Goal: Information Seeking & Learning: Learn about a topic

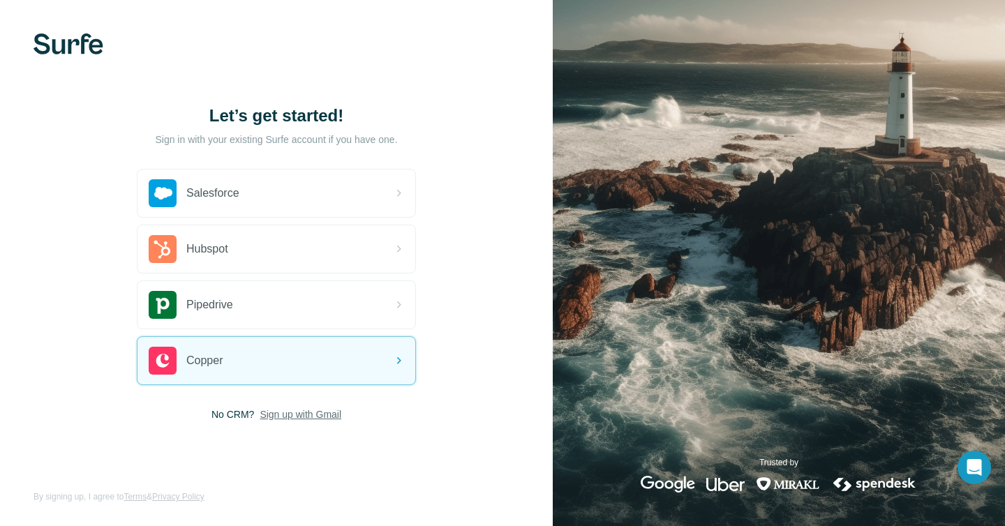
click at [302, 410] on span "Sign up with Gmail" at bounding box center [301, 415] width 82 height 14
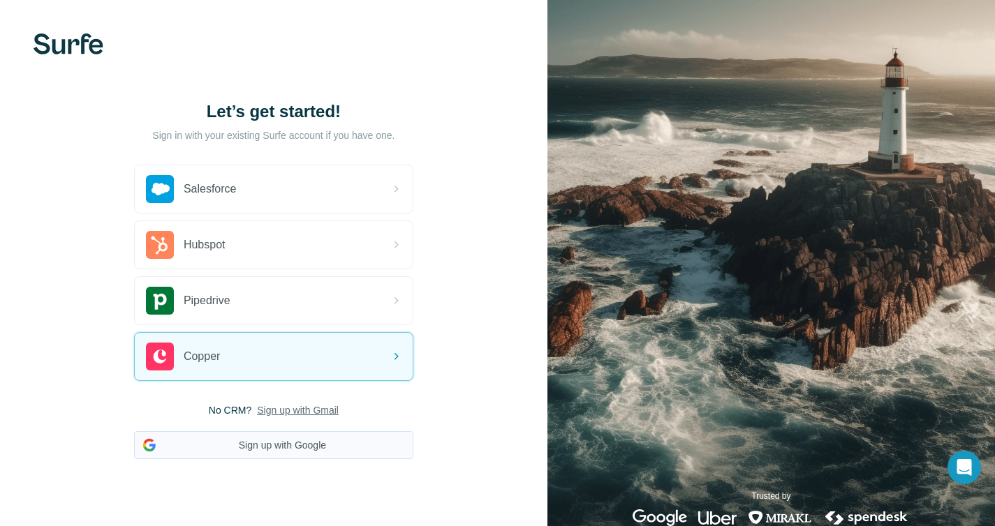
click at [284, 444] on button "Sign up with Google" at bounding box center [273, 445] width 279 height 28
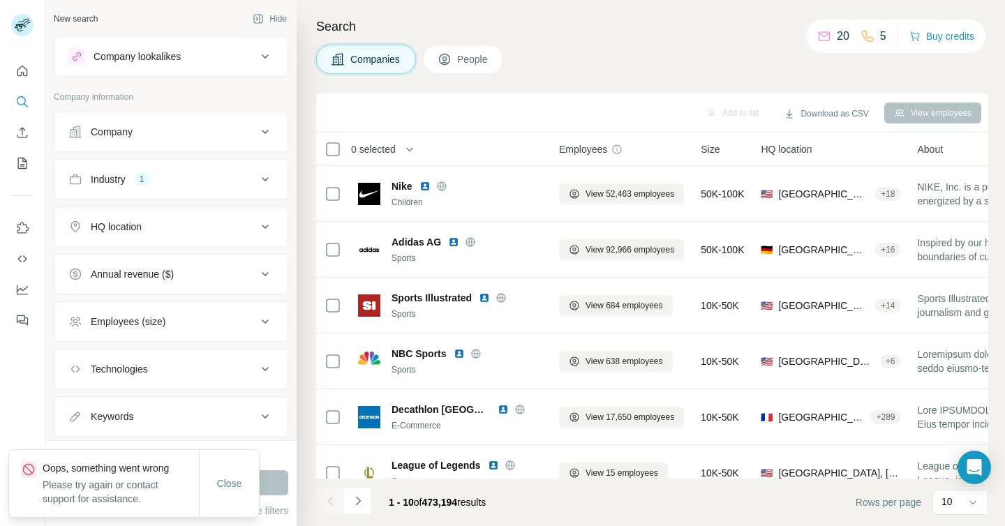
click at [209, 227] on div "HQ location" at bounding box center [162, 227] width 188 height 14
click at [180, 269] on input "text" at bounding box center [170, 261] width 205 height 25
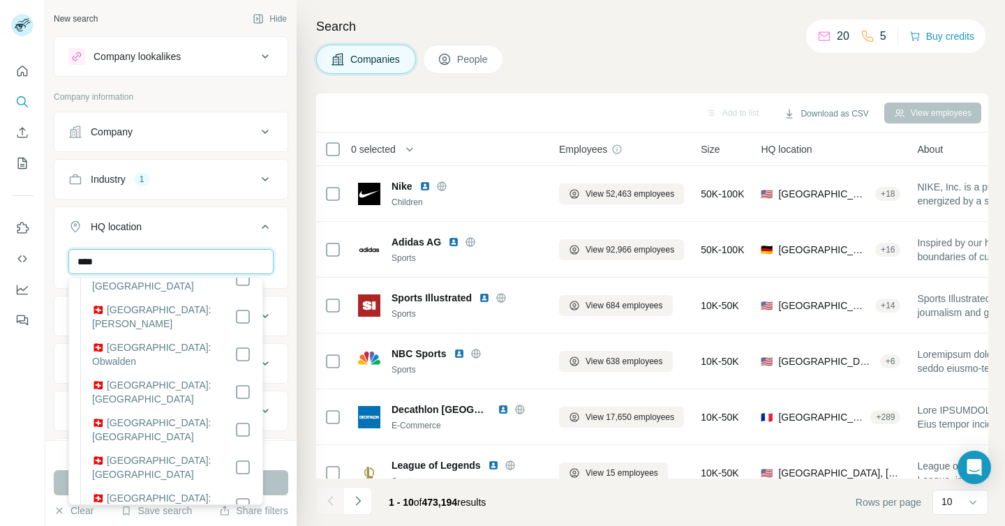
scroll to position [554, 0]
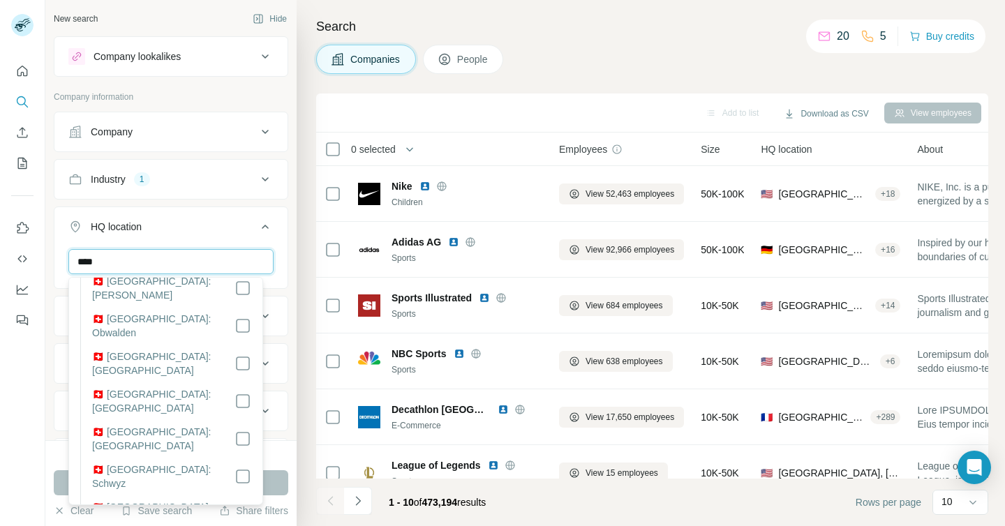
type input "****"
click at [272, 481] on button "Run search" at bounding box center [171, 482] width 235 height 25
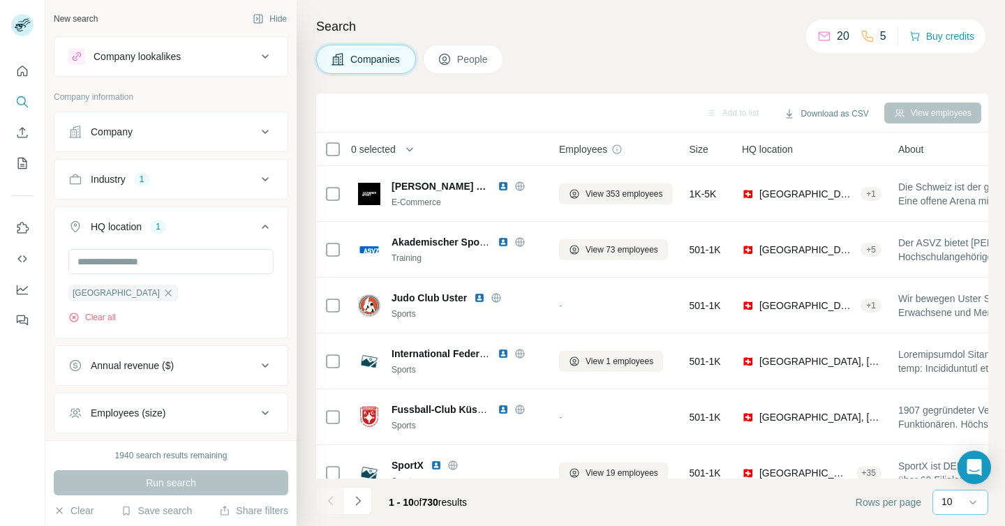
click at [944, 503] on p "10" at bounding box center [947, 502] width 11 height 14
click at [949, 395] on p "60" at bounding box center [949, 396] width 11 height 14
click at [262, 226] on icon at bounding box center [265, 227] width 7 height 4
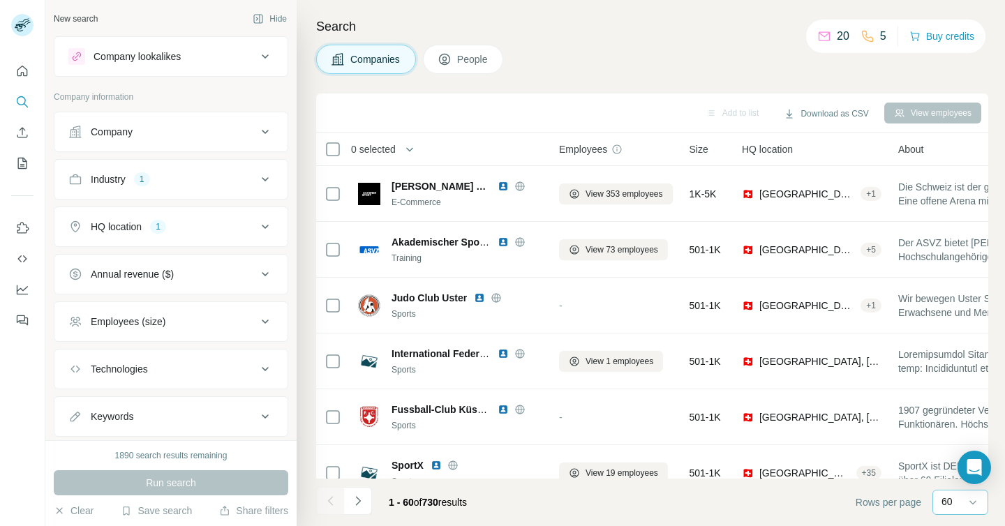
click at [257, 135] on icon at bounding box center [265, 132] width 17 height 17
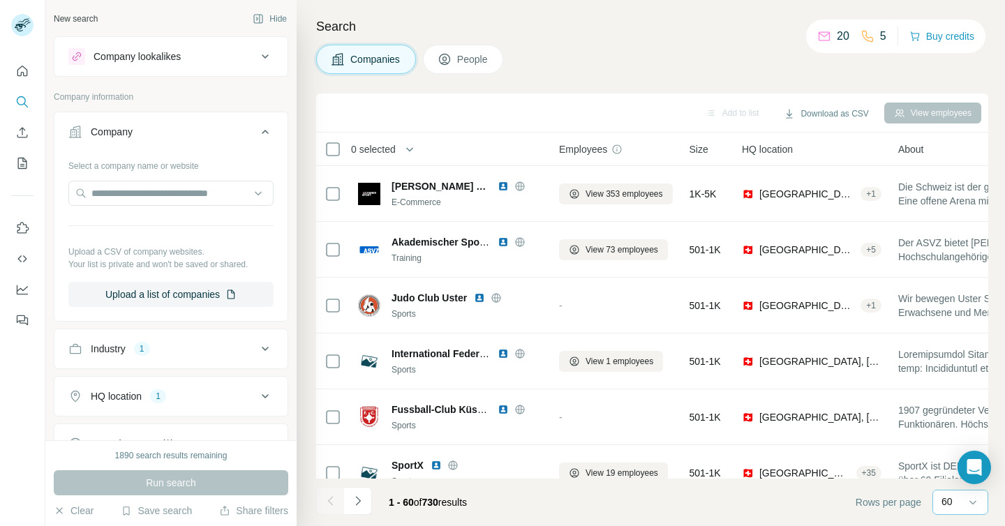
click at [257, 135] on icon at bounding box center [265, 132] width 17 height 17
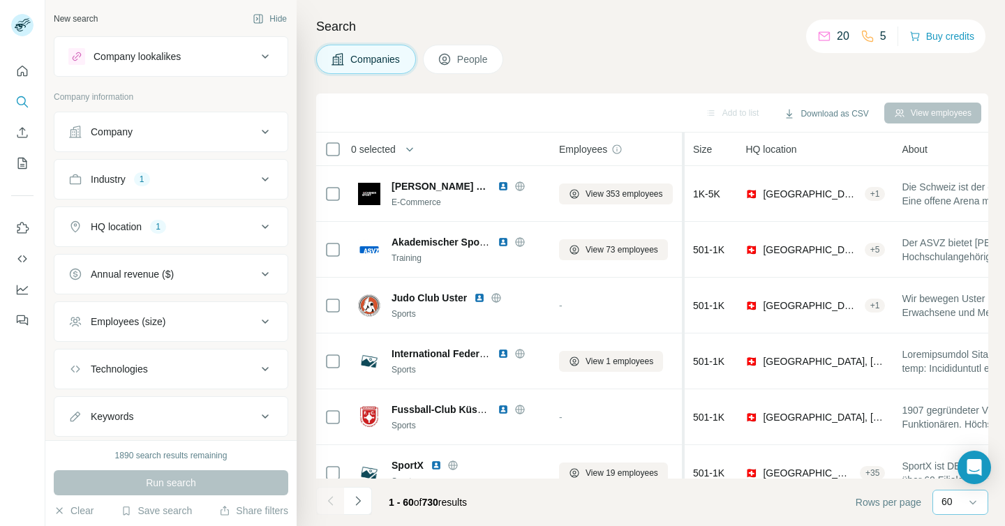
drag, startPoint x: 685, startPoint y: 149, endPoint x: 685, endPoint y: 160, distance: 10.5
click at [0, 0] on tr "0 selected Companies Employees Size HQ location About Lists Annual revenue Tech…" at bounding box center [0, 0] width 0 height 0
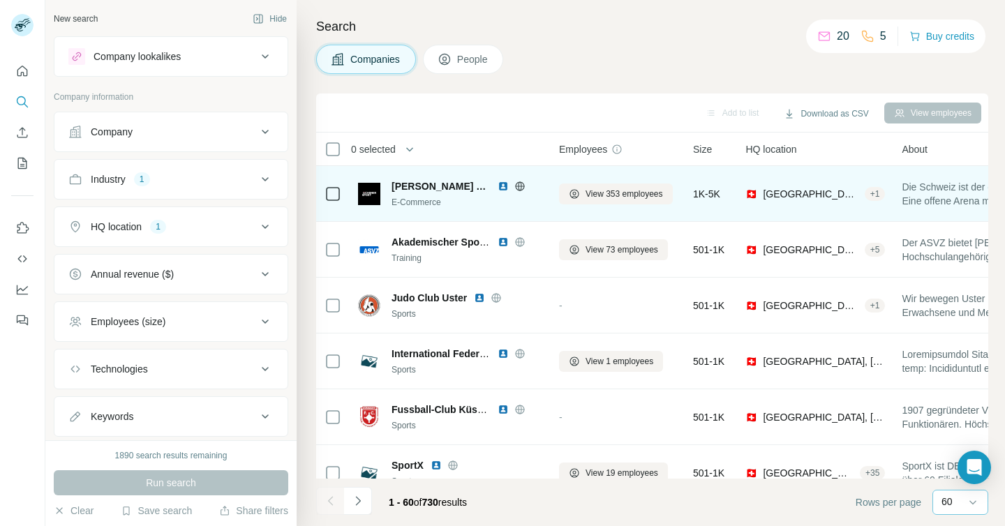
click at [427, 186] on span "[PERSON_NAME] Sport" at bounding box center [441, 186] width 99 height 14
click at [366, 200] on img at bounding box center [369, 194] width 22 height 22
click at [651, 188] on span "View 353 employees" at bounding box center [624, 194] width 77 height 13
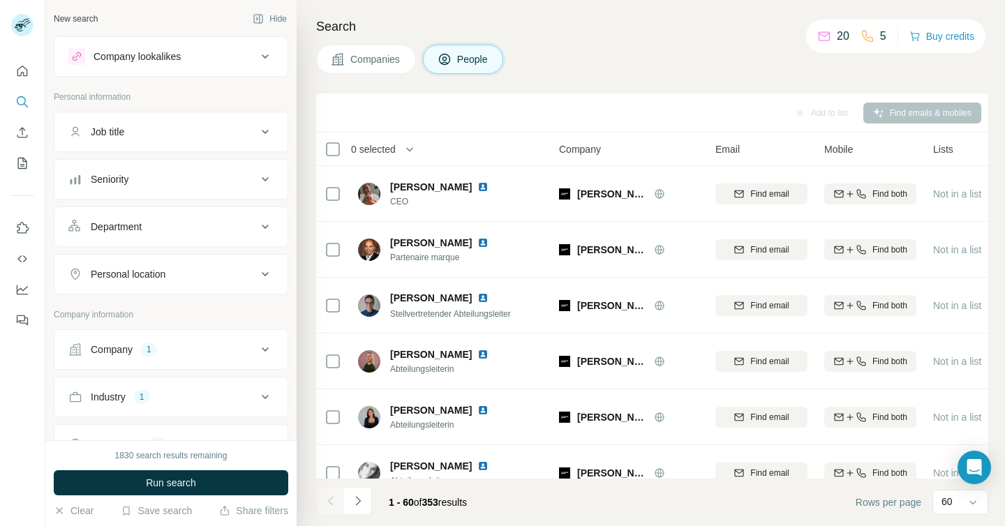
click at [382, 66] on span "Companies" at bounding box center [375, 59] width 51 height 14
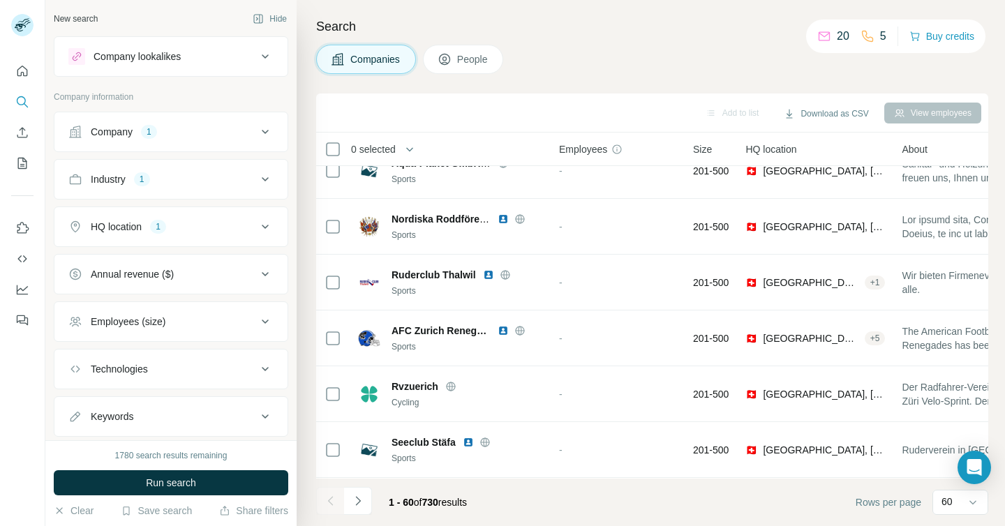
scroll to position [532, 0]
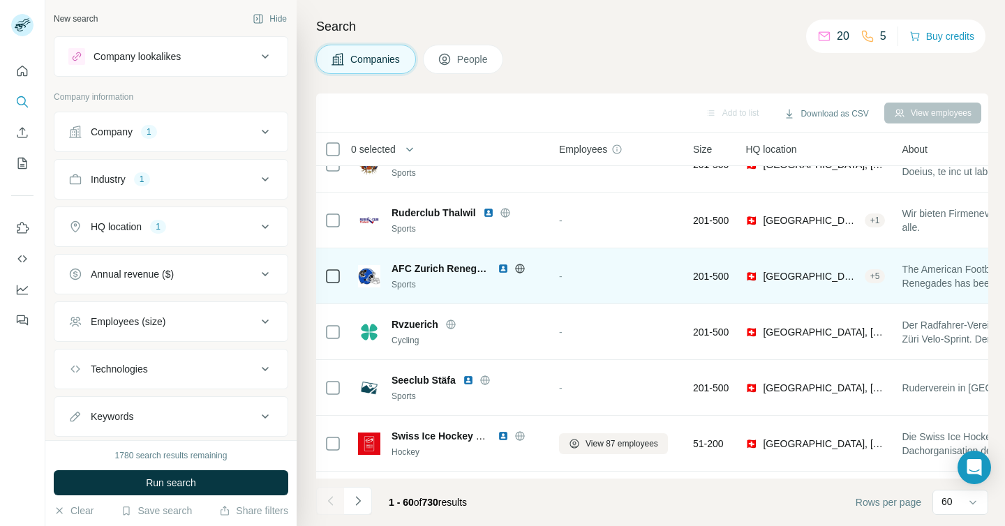
click at [450, 292] on div "AFC Zurich Renegades Sports" at bounding box center [450, 276] width 184 height 38
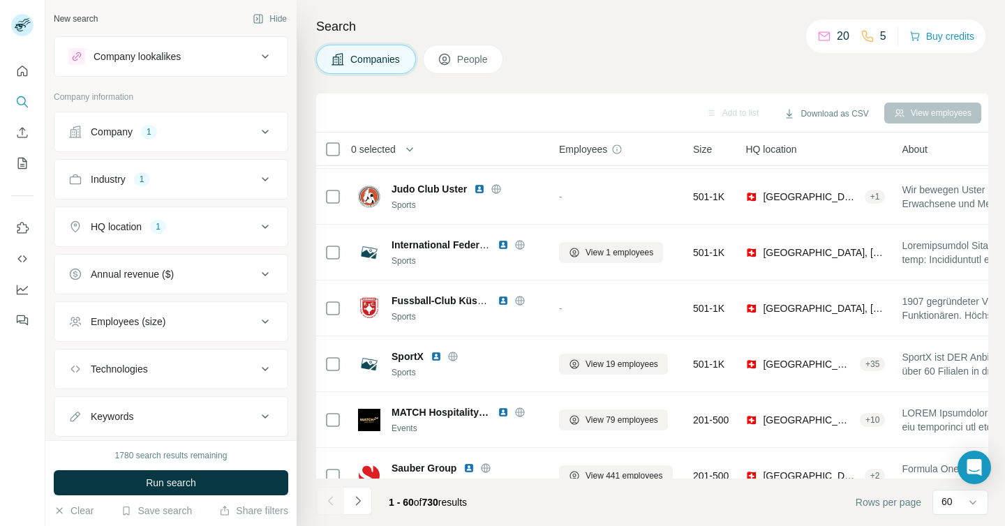
scroll to position [0, 0]
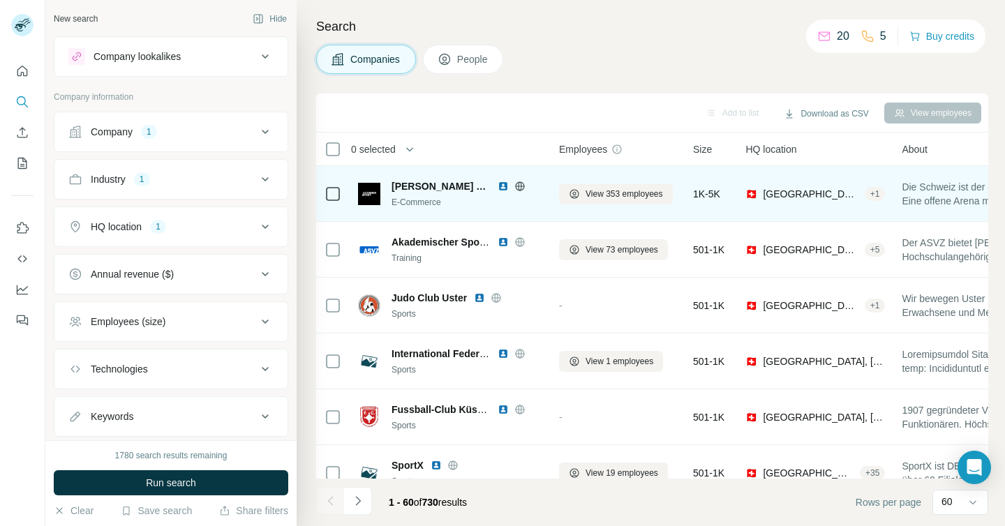
click at [514, 188] on icon at bounding box center [519, 186] width 11 height 11
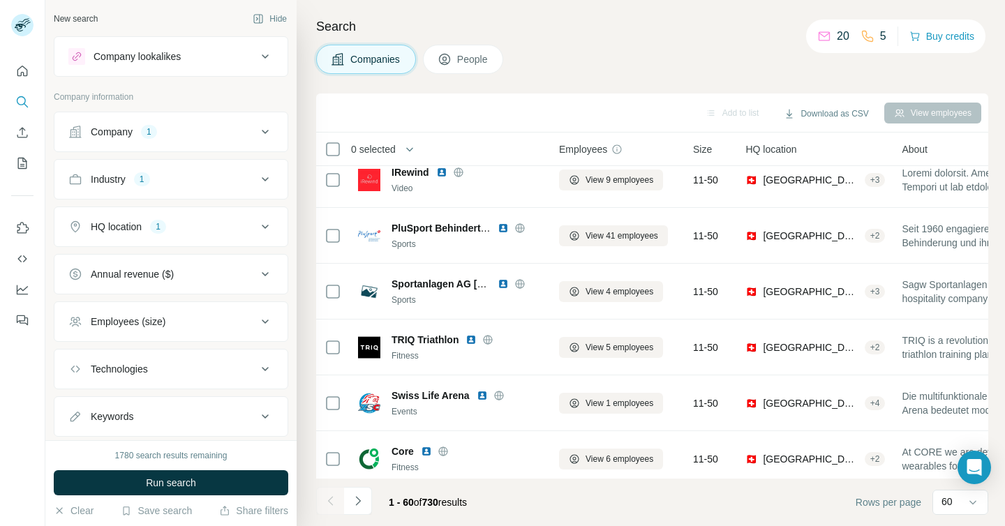
scroll to position [3045, 0]
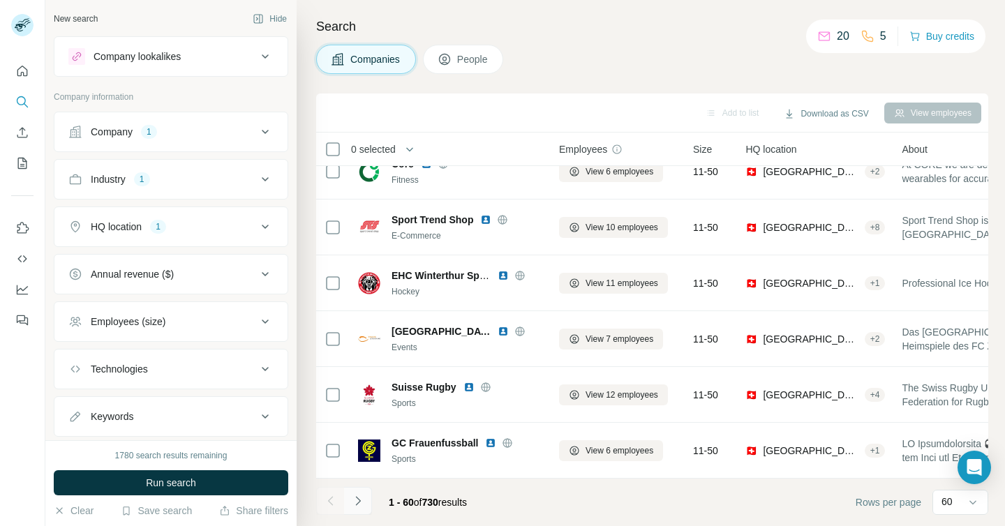
click at [364, 500] on icon "Navigate to next page" at bounding box center [358, 501] width 14 height 14
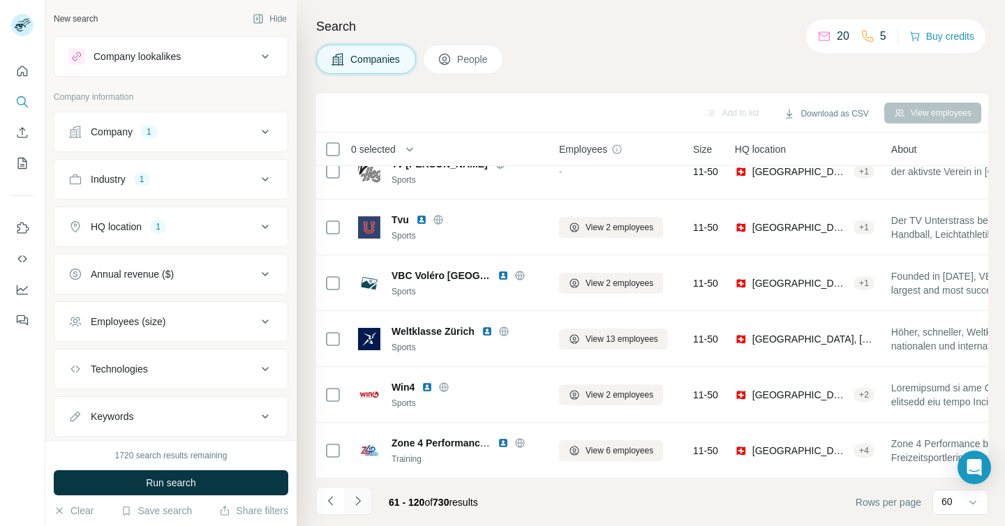
click at [361, 496] on icon "Navigate to next page" at bounding box center [358, 501] width 14 height 14
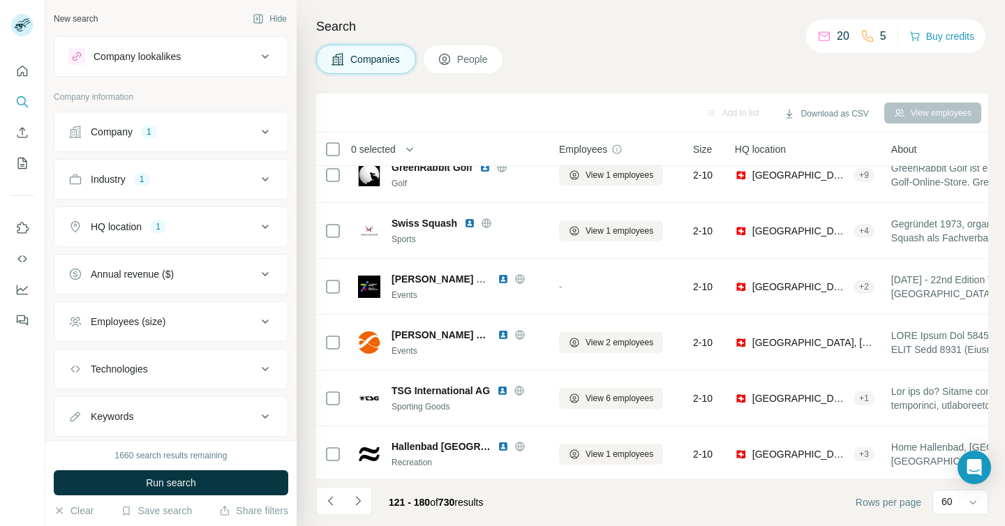
scroll to position [409, 0]
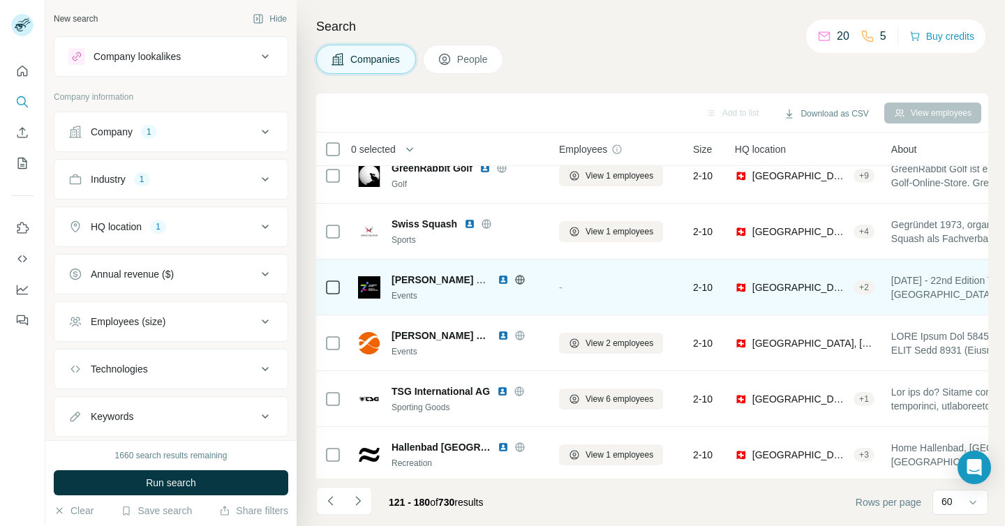
click at [517, 278] on icon at bounding box center [519, 279] width 11 height 11
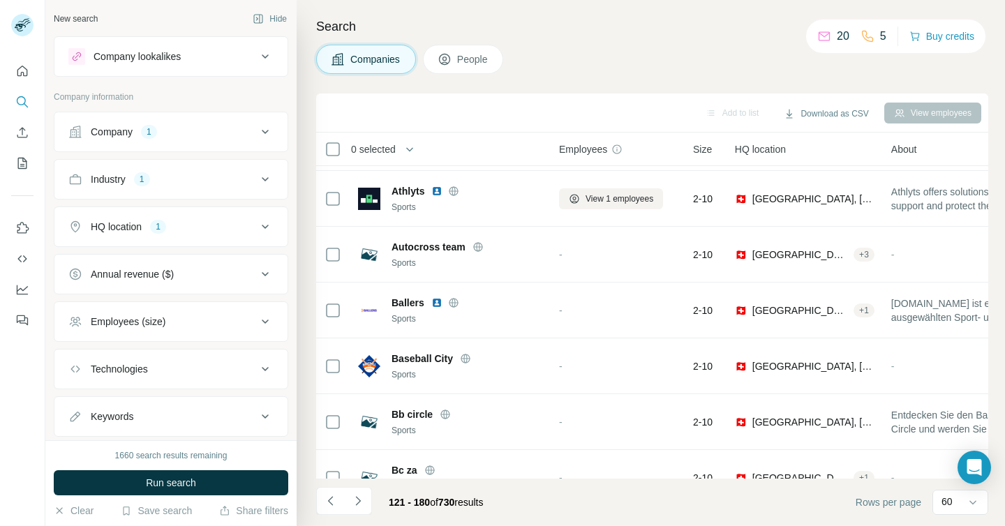
scroll to position [3045, 0]
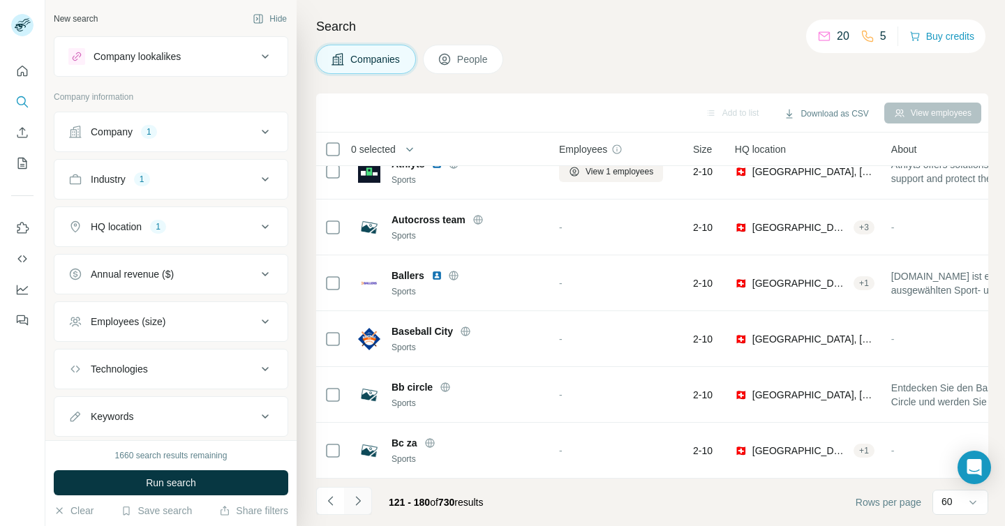
click at [363, 505] on icon "Navigate to next page" at bounding box center [358, 501] width 14 height 14
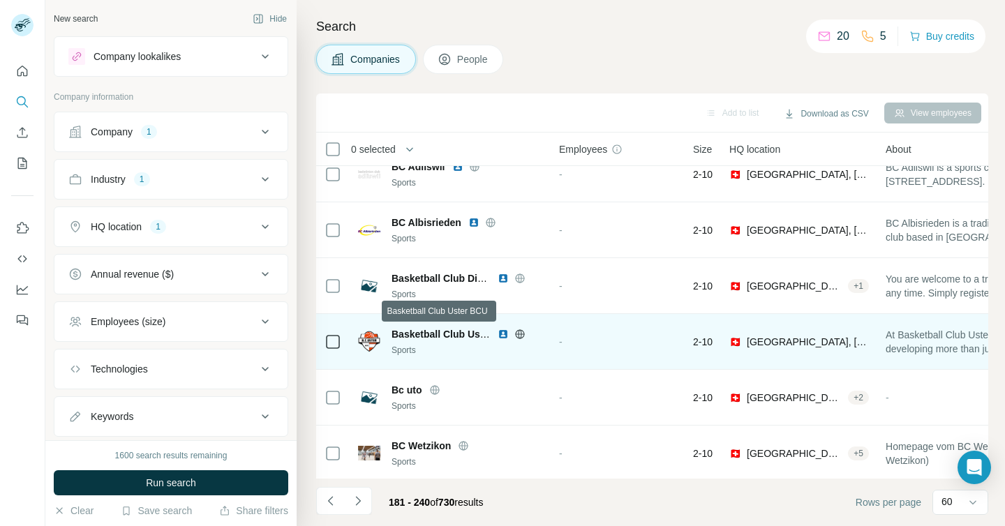
scroll to position [0, 0]
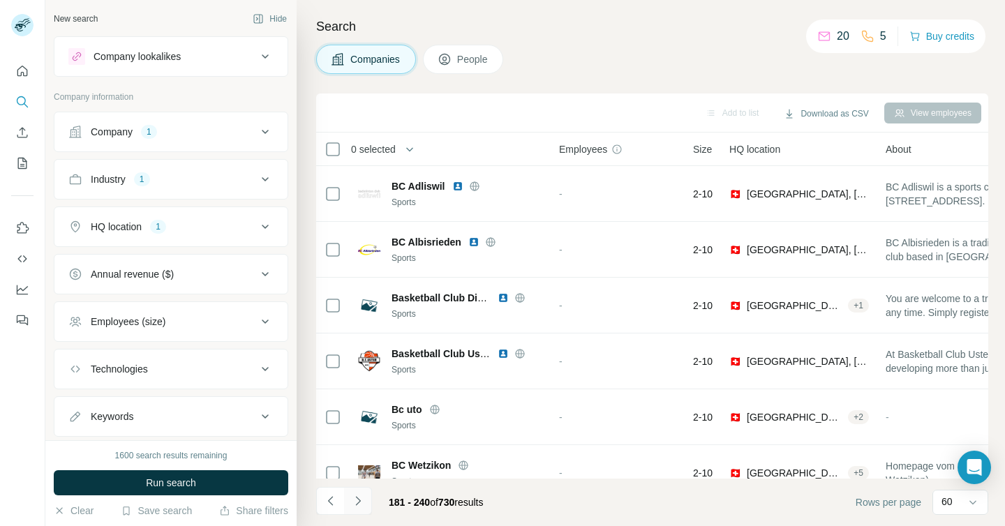
click at [360, 503] on icon "Navigate to next page" at bounding box center [358, 501] width 14 height 14
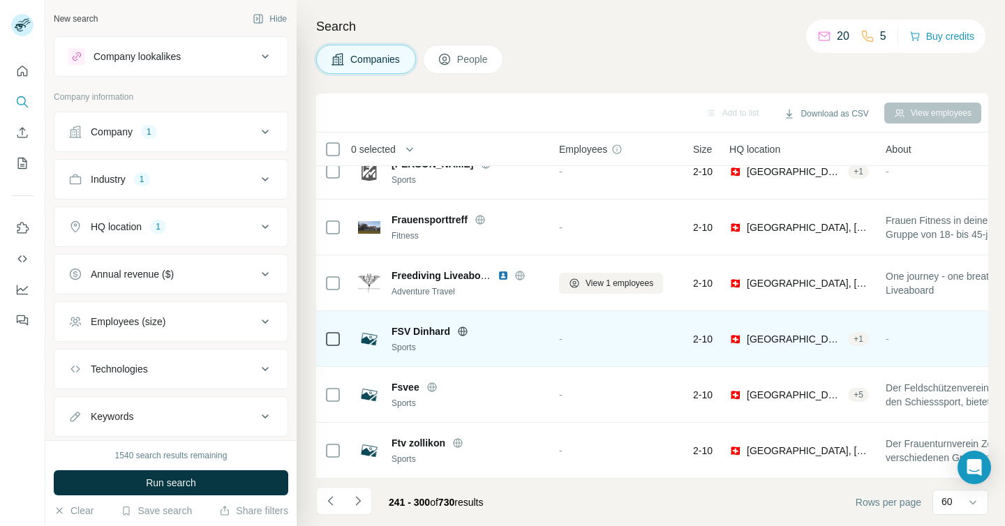
scroll to position [3045, 0]
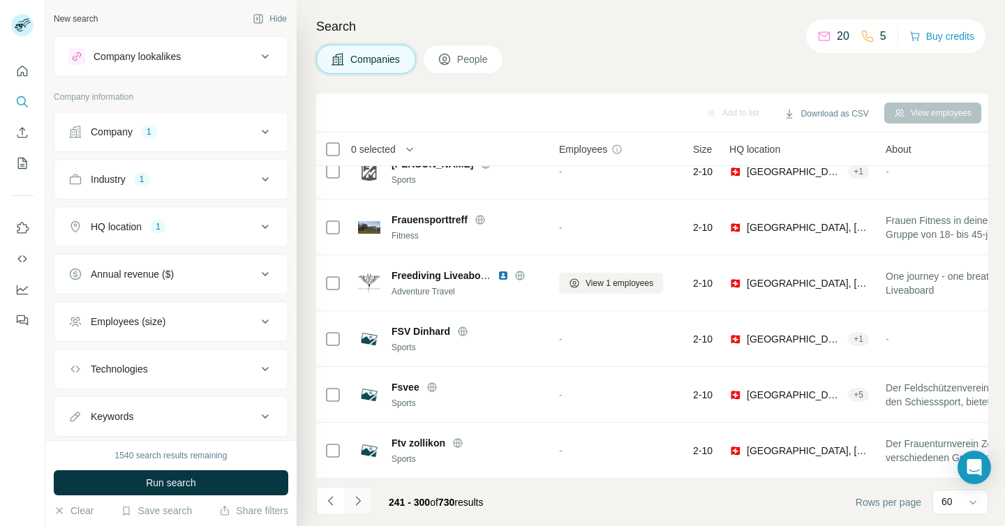
click at [364, 496] on icon "Navigate to next page" at bounding box center [358, 501] width 14 height 14
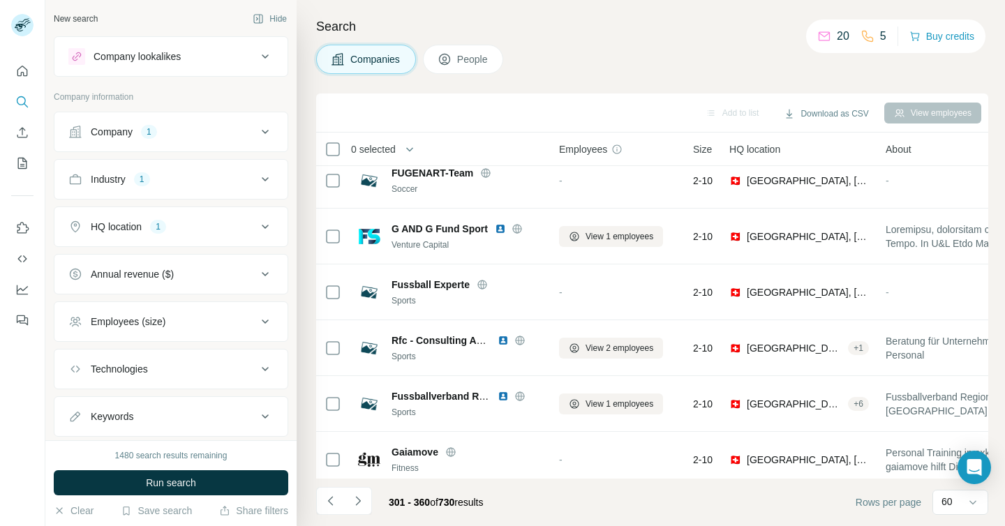
scroll to position [0, 0]
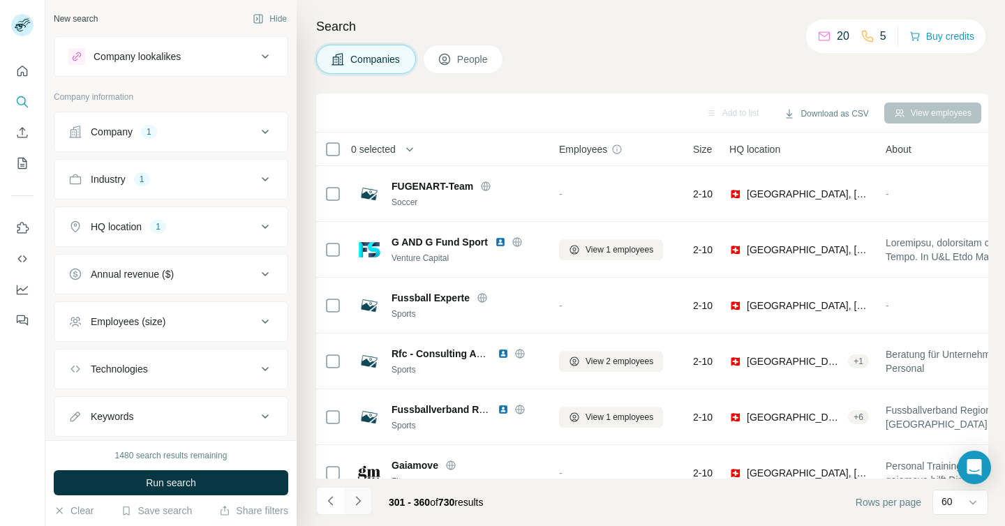
click at [364, 500] on button "Navigate to next page" at bounding box center [358, 501] width 28 height 28
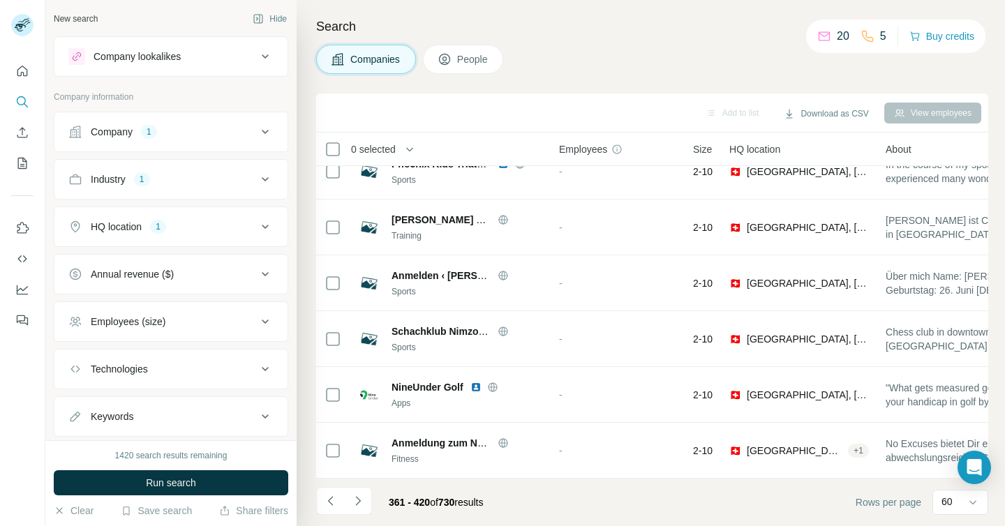
scroll to position [3045, 0]
click at [362, 496] on icon "Navigate to next page" at bounding box center [358, 501] width 14 height 14
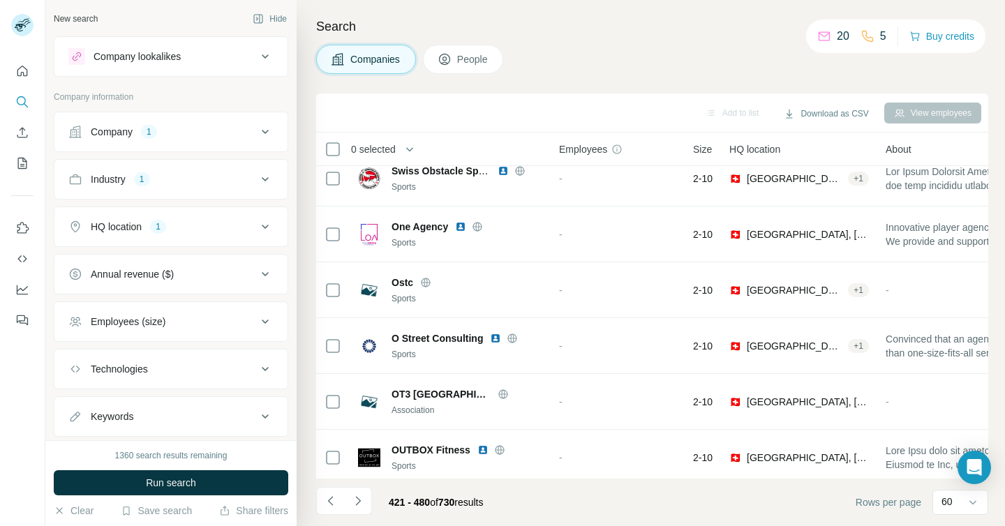
scroll to position [0, 0]
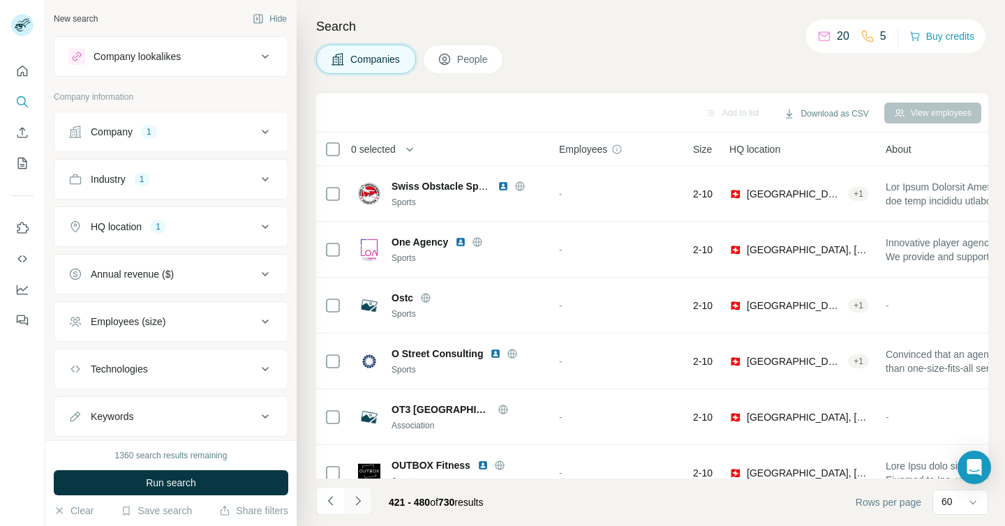
click at [358, 501] on icon "Navigate to next page" at bounding box center [358, 501] width 14 height 14
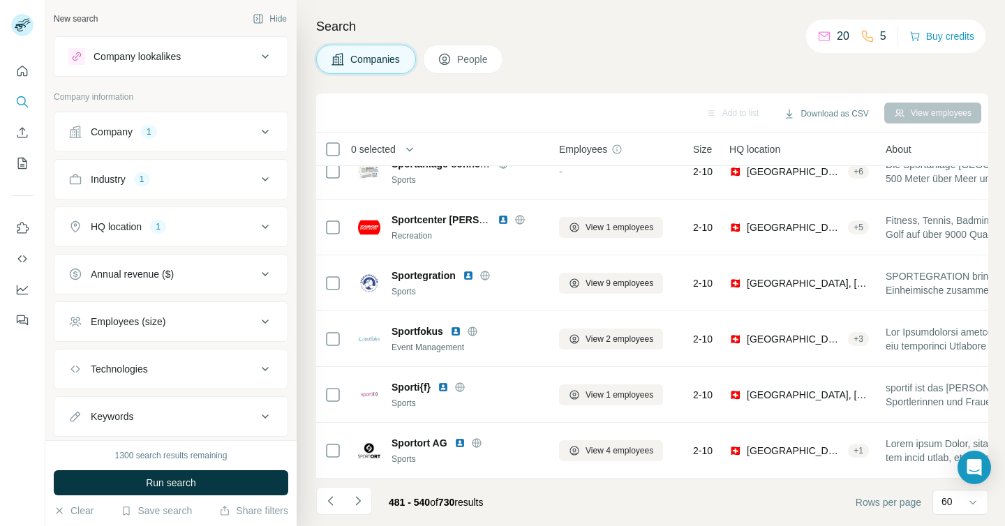
scroll to position [3045, 0]
click at [355, 503] on icon "Navigate to next page" at bounding box center [358, 501] width 14 height 14
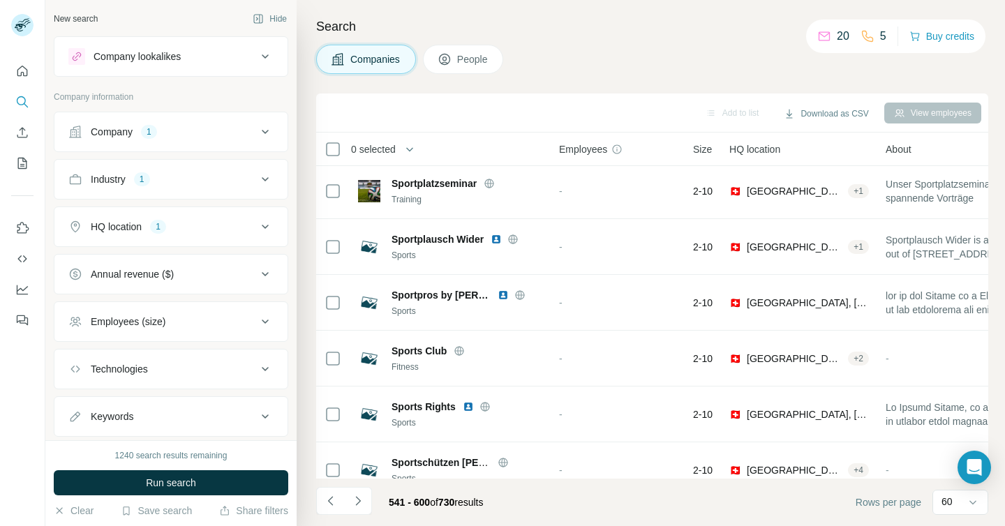
scroll to position [0, 0]
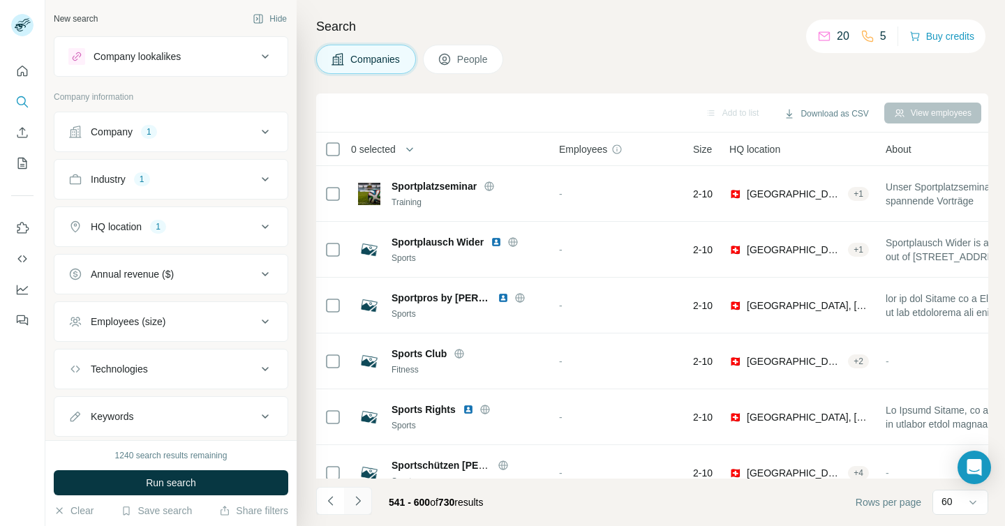
click at [366, 505] on button "Navigate to next page" at bounding box center [358, 501] width 28 height 28
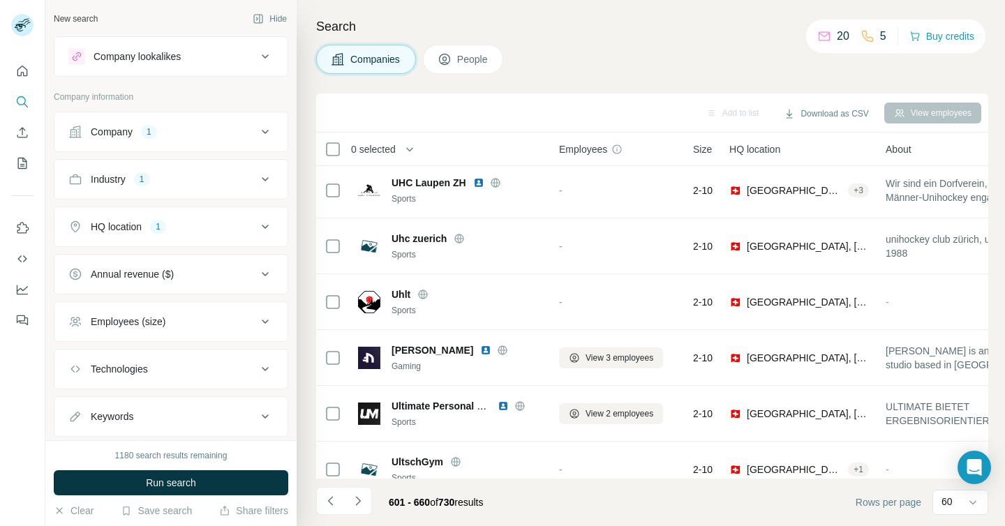
scroll to position [3045, 0]
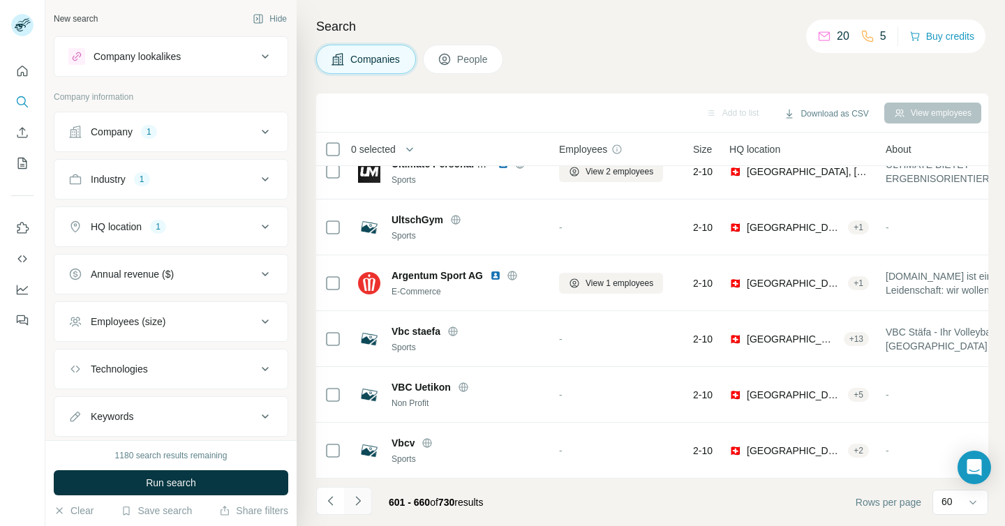
click at [360, 508] on button "Navigate to next page" at bounding box center [358, 501] width 28 height 28
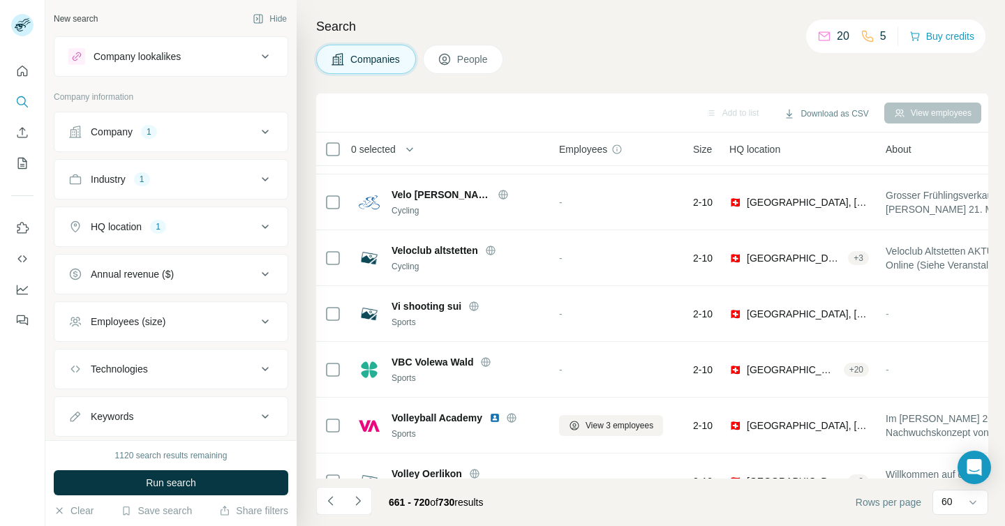
scroll to position [0, 0]
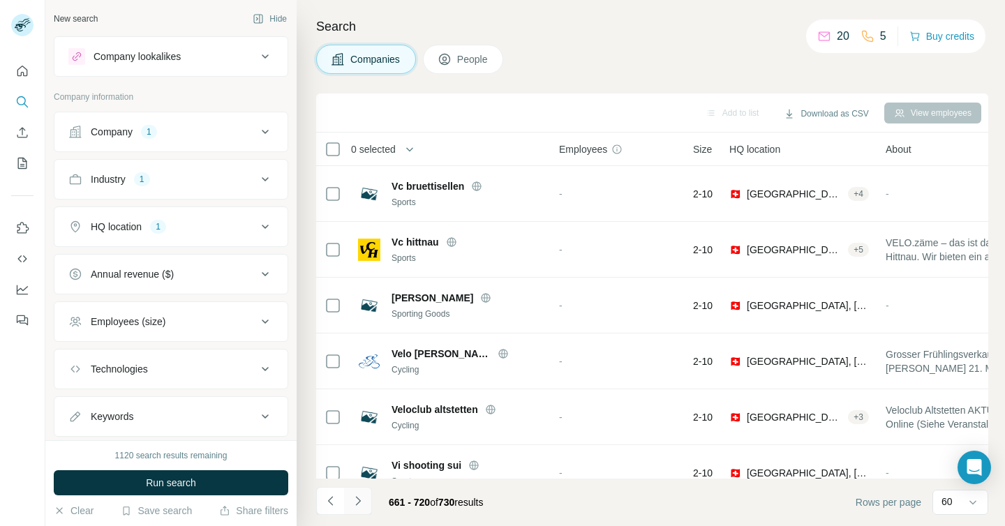
click at [361, 498] on icon "Navigate to next page" at bounding box center [358, 501] width 14 height 14
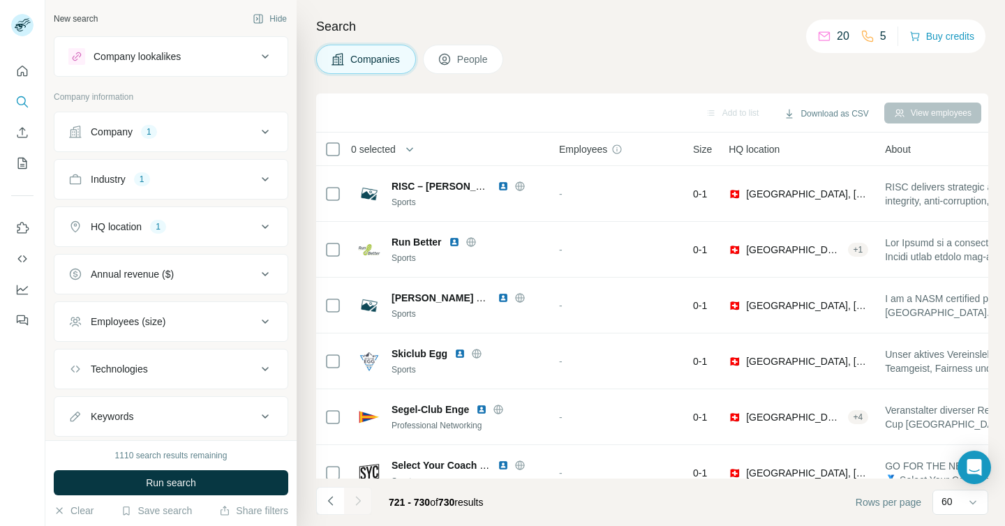
scroll to position [253, 0]
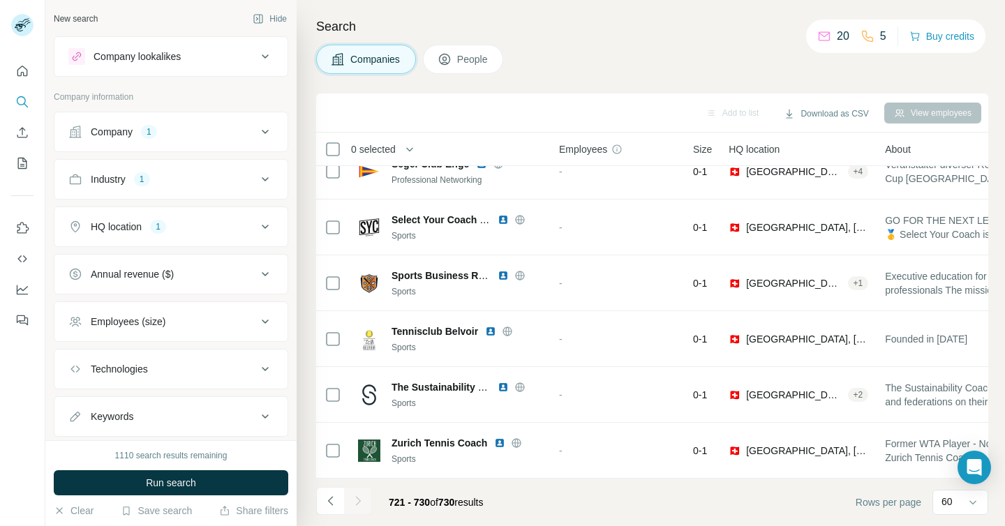
click at [257, 187] on icon at bounding box center [265, 179] width 17 height 17
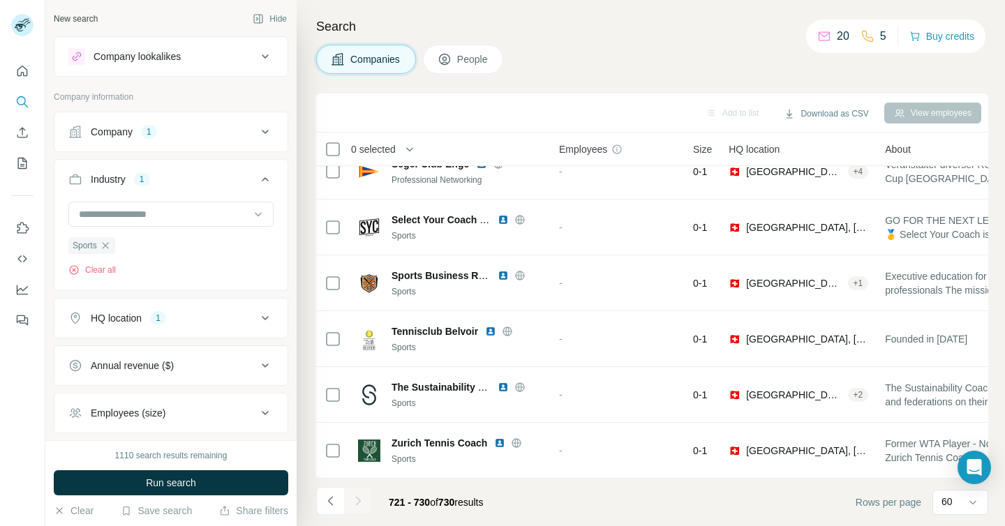
click at [257, 186] on icon at bounding box center [265, 179] width 17 height 17
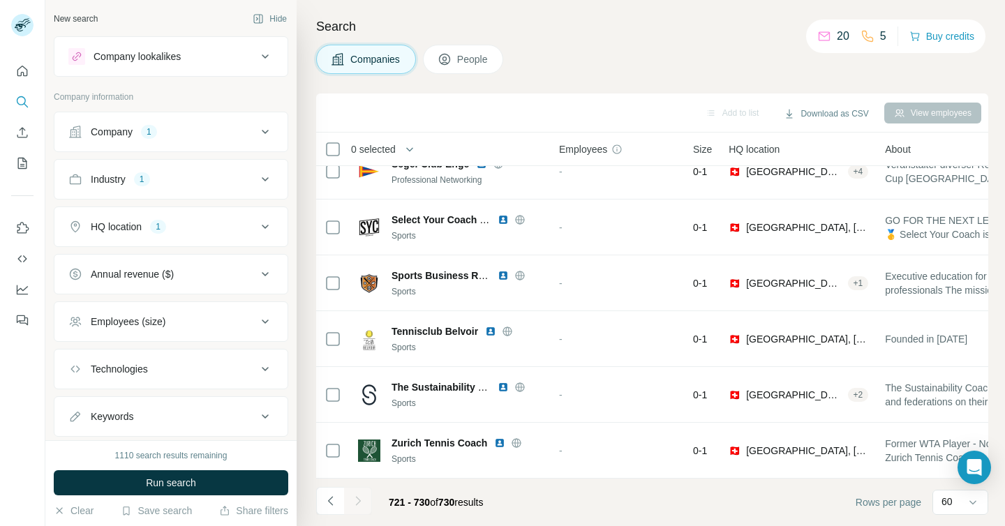
click at [239, 139] on button "Company 1" at bounding box center [170, 132] width 233 height 34
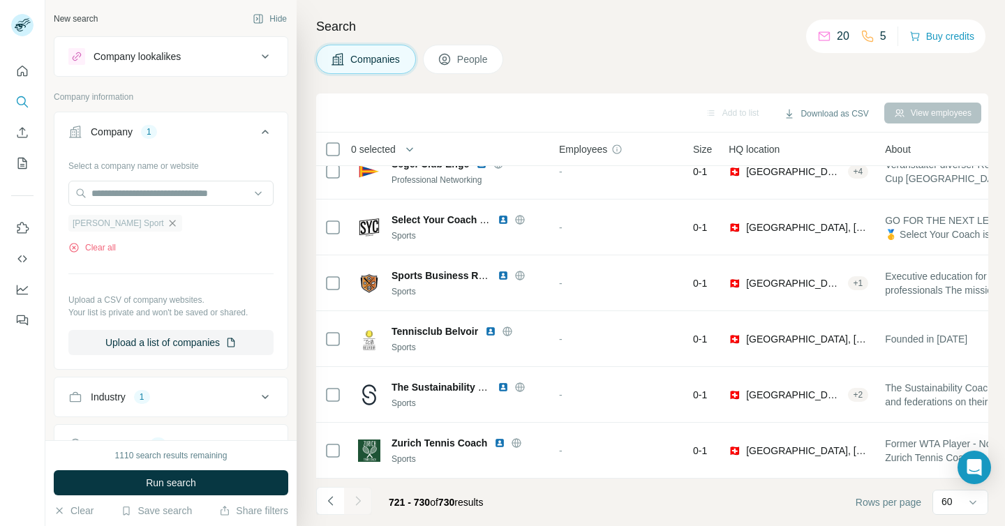
click at [167, 225] on icon "button" at bounding box center [172, 223] width 11 height 11
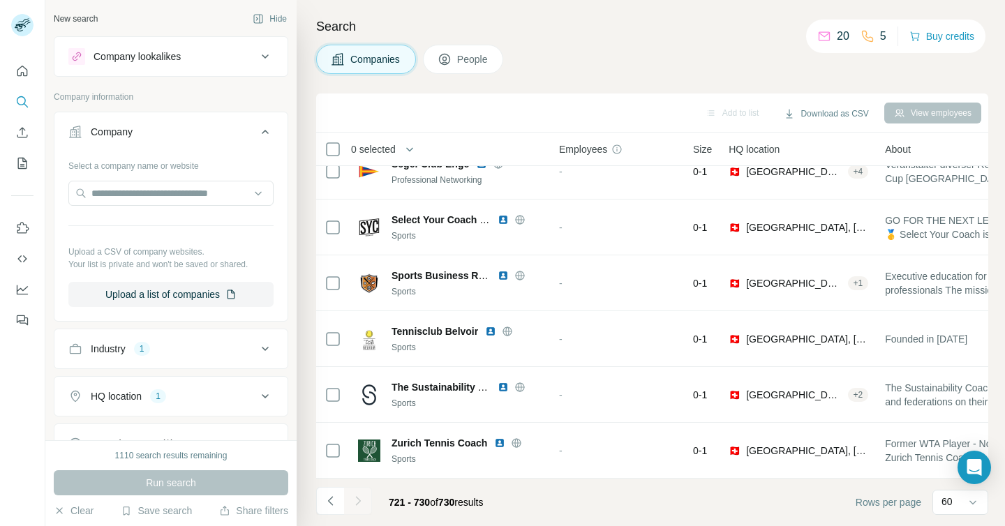
click at [257, 126] on icon at bounding box center [265, 132] width 17 height 17
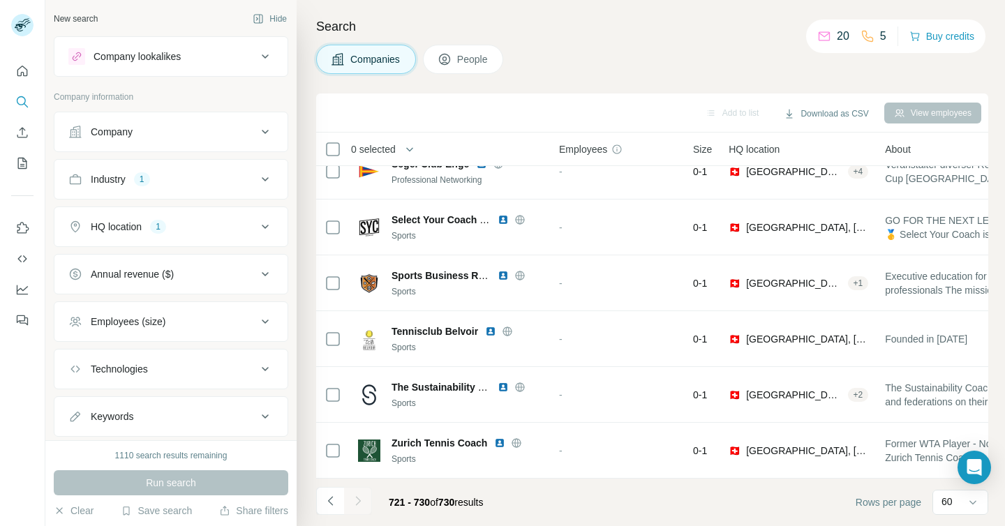
click at [257, 228] on icon at bounding box center [265, 226] width 17 height 17
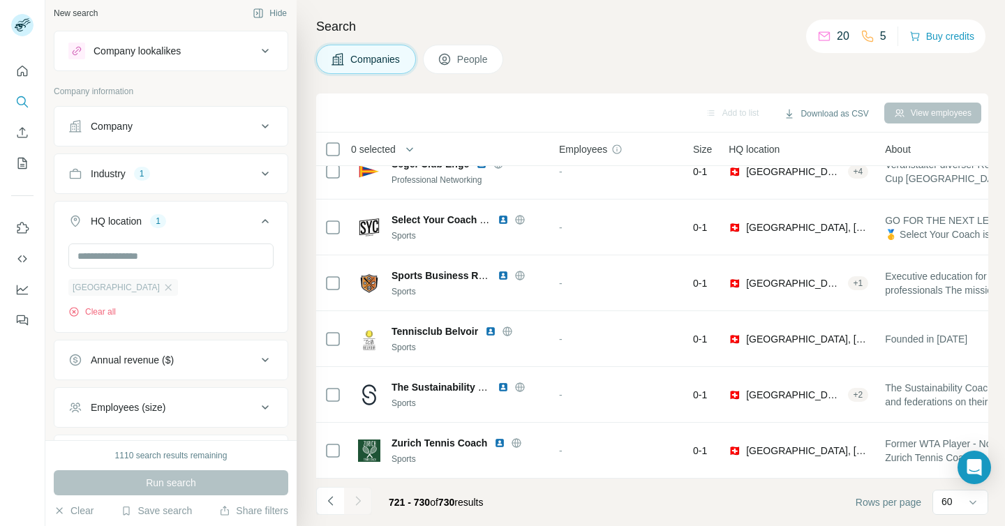
click at [103, 294] on div "[GEOGRAPHIC_DATA]" at bounding box center [123, 287] width 110 height 17
click at [163, 284] on icon "button" at bounding box center [168, 287] width 11 height 11
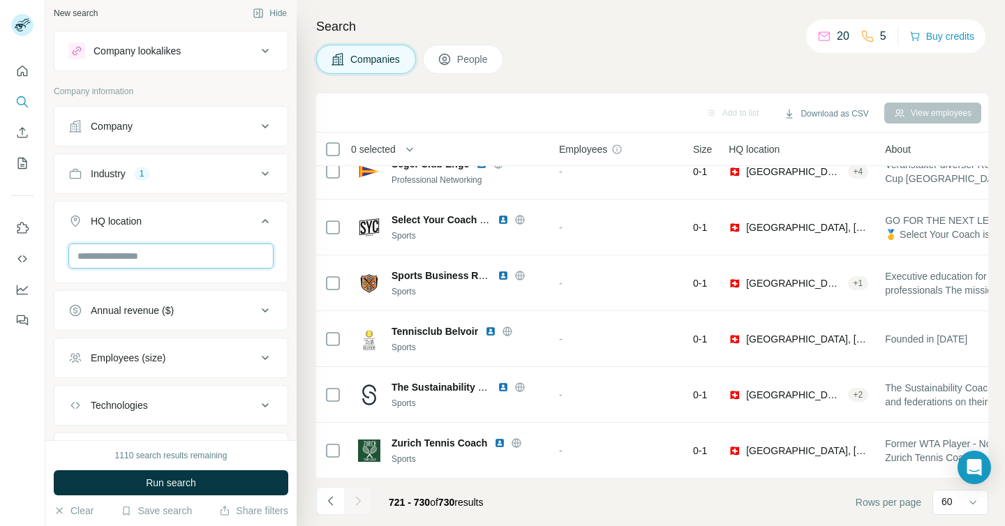
click at [124, 265] on input "text" at bounding box center [170, 256] width 205 height 25
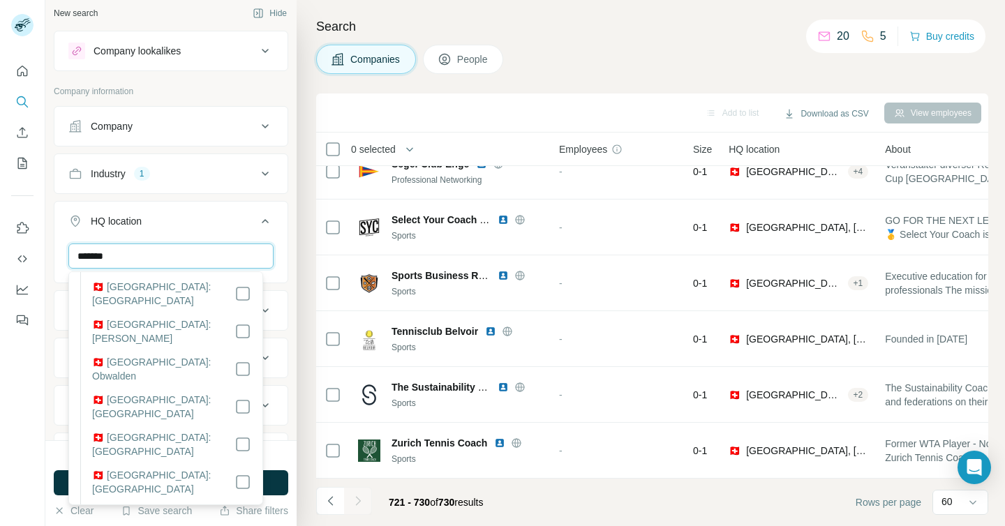
scroll to position [548, 0]
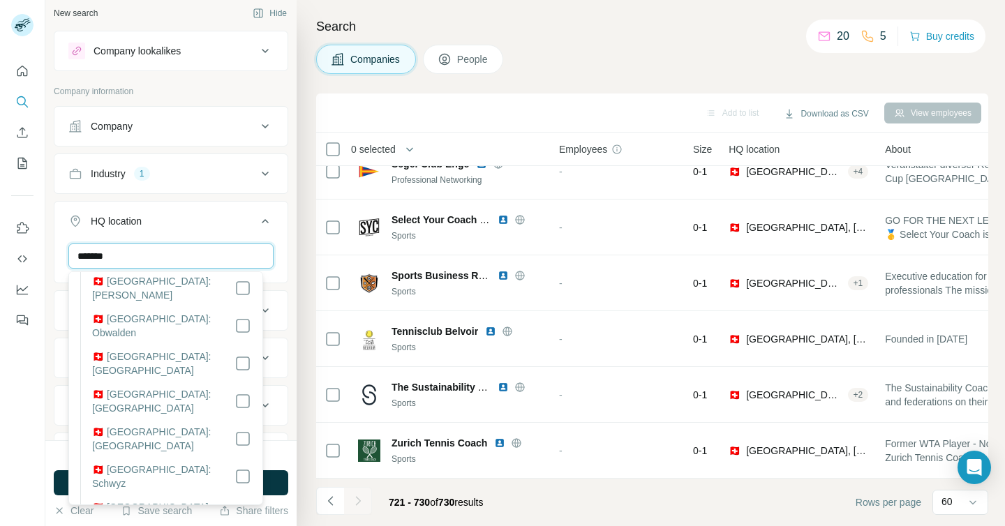
type input "*******"
click at [270, 487] on button "Run search" at bounding box center [171, 482] width 235 height 25
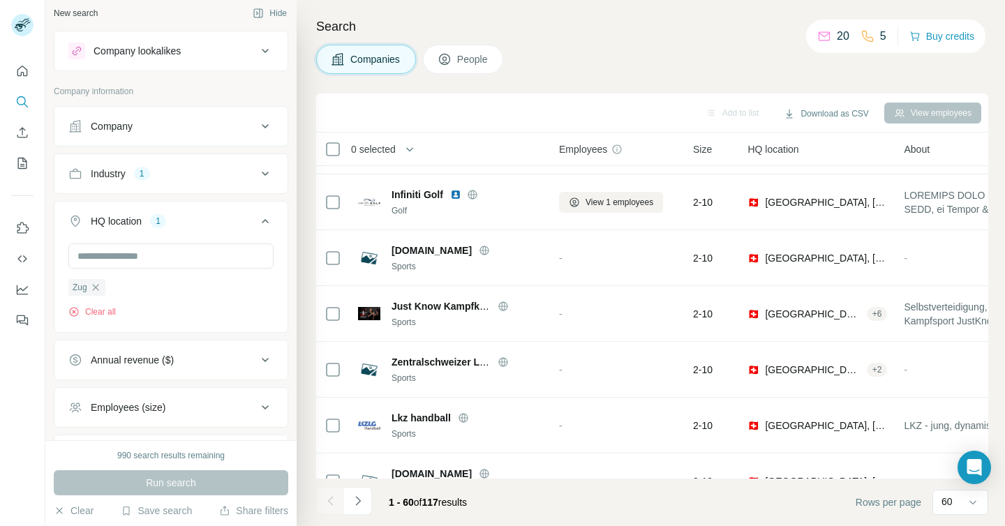
scroll to position [3045, 0]
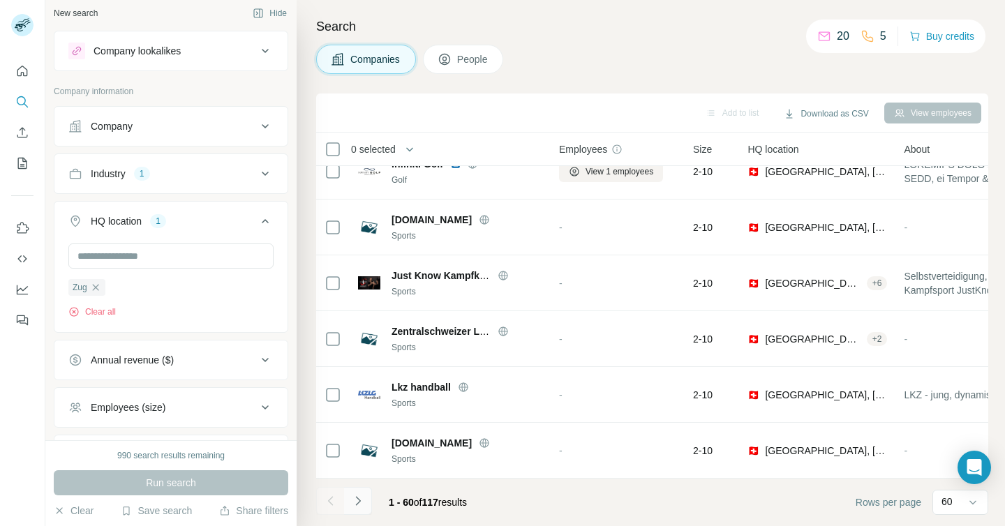
click at [359, 495] on icon "Navigate to next page" at bounding box center [358, 501] width 14 height 14
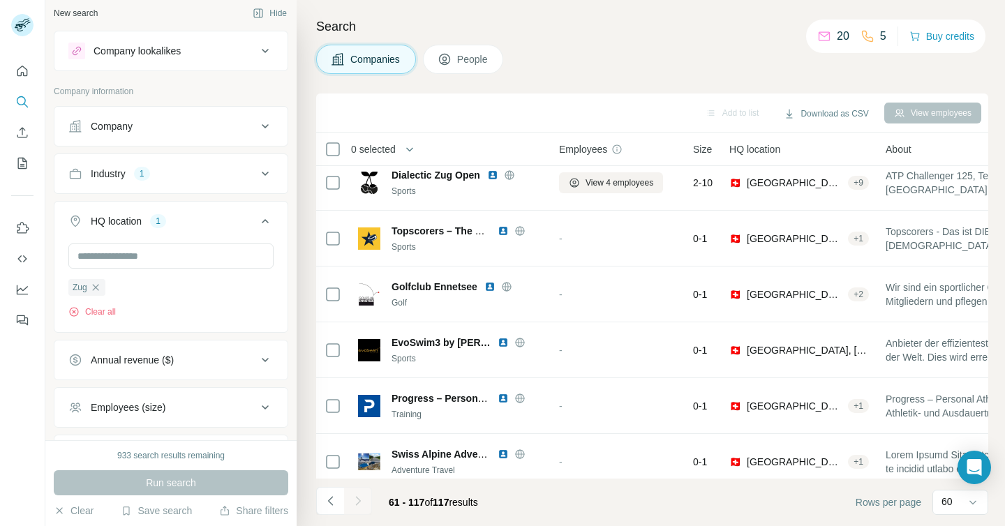
scroll to position [2878, 0]
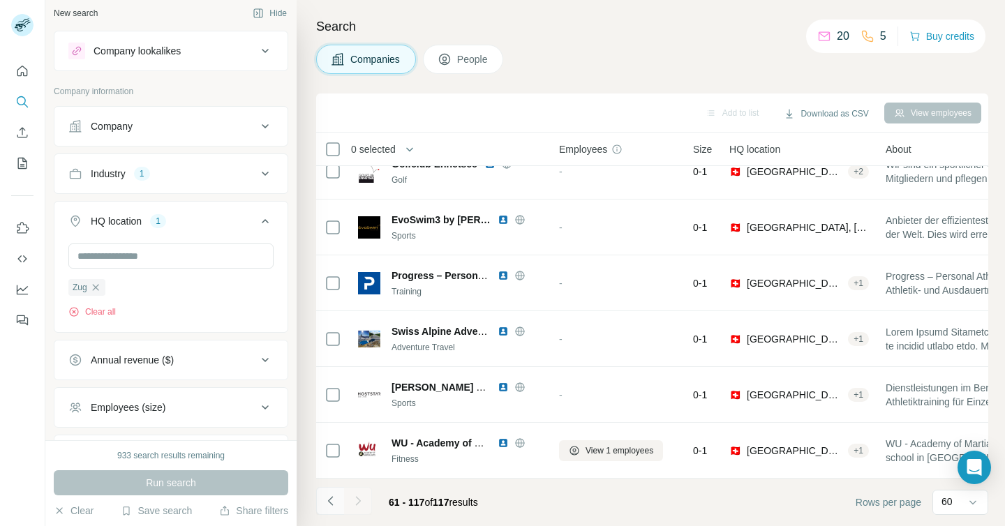
click at [326, 500] on icon "Navigate to previous page" at bounding box center [331, 501] width 14 height 14
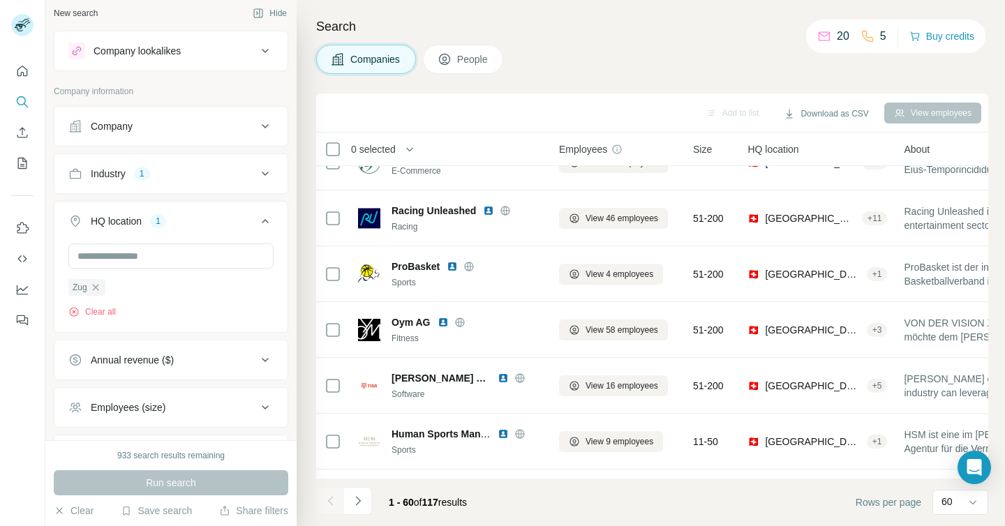
scroll to position [0, 0]
